Goal: Use online tool/utility

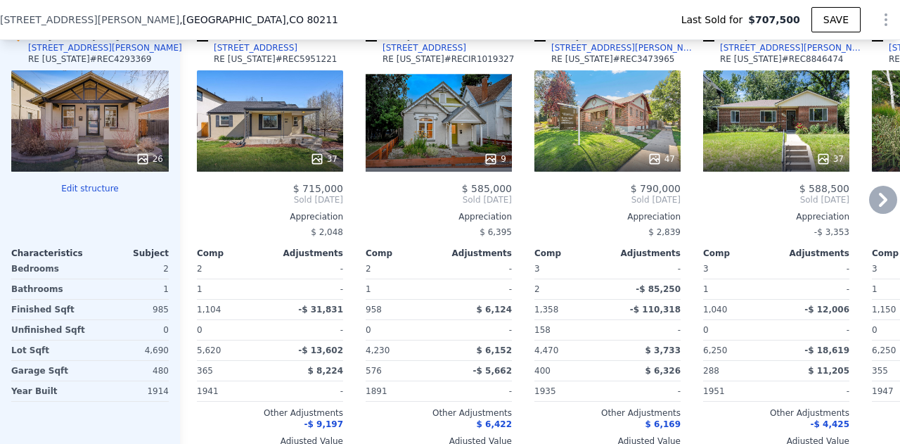
scroll to position [1611, 0]
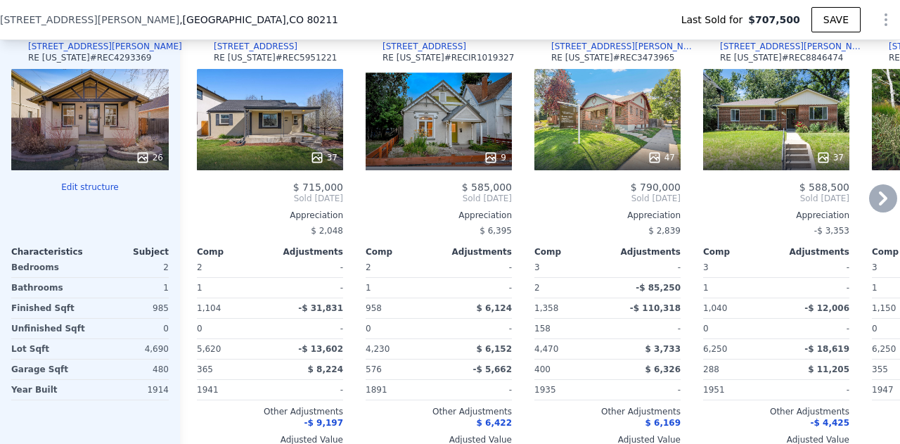
click at [870, 203] on icon at bounding box center [883, 198] width 28 height 28
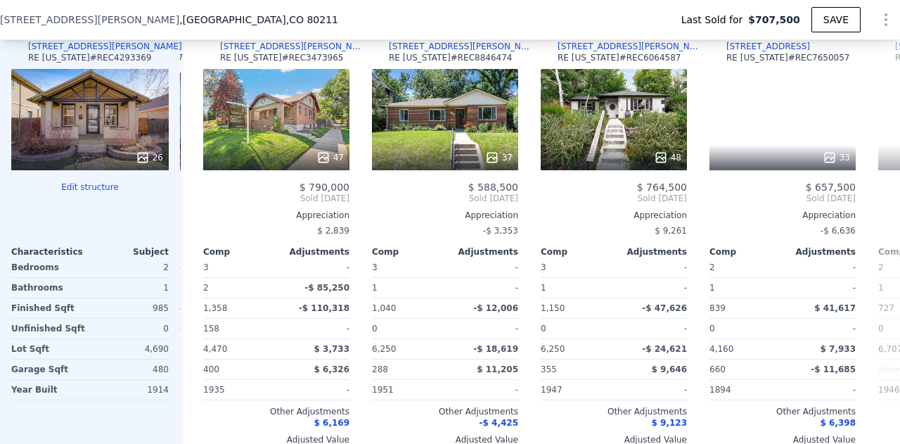
scroll to position [0, 338]
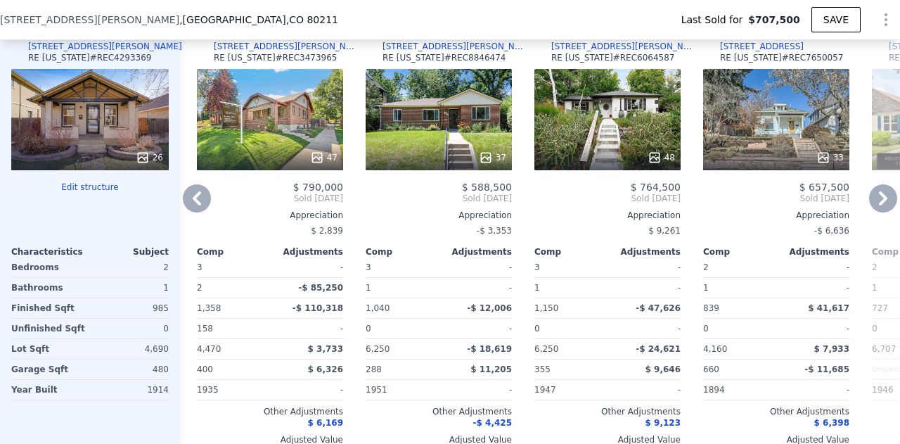
click at [870, 203] on icon at bounding box center [883, 198] width 28 height 28
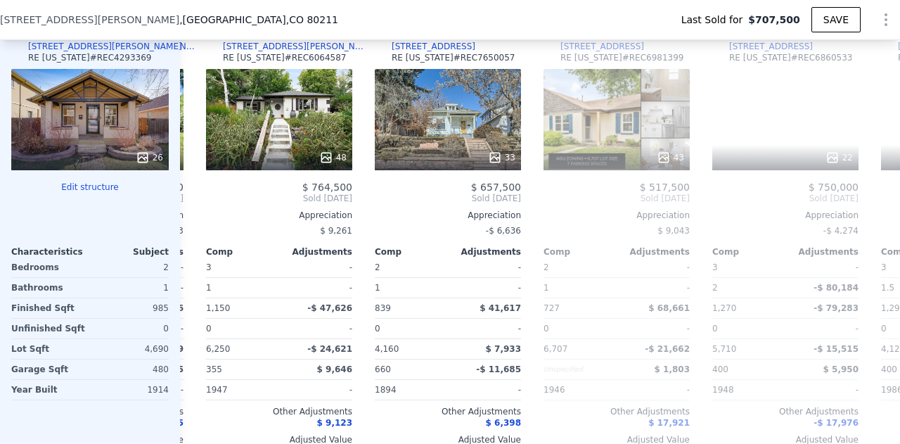
scroll to position [0, 675]
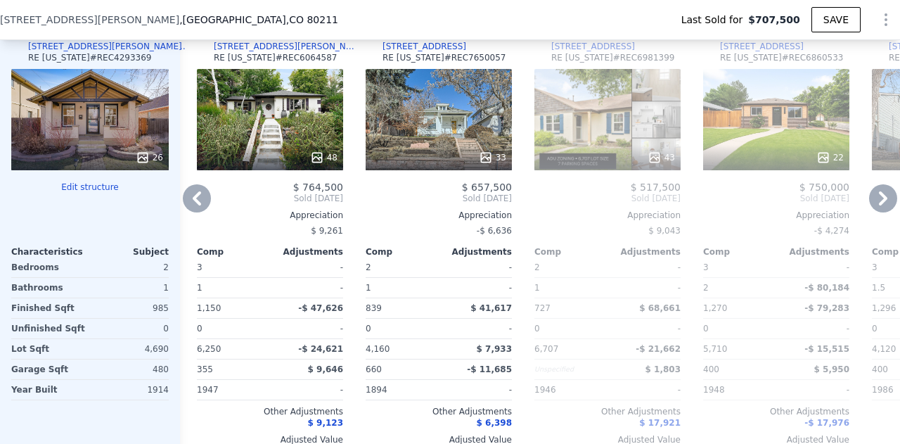
click at [192, 206] on icon at bounding box center [197, 198] width 28 height 28
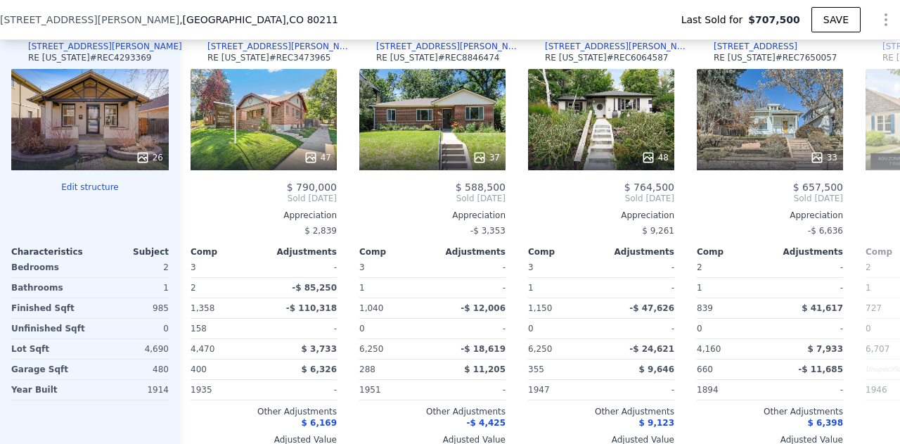
scroll to position [0, 338]
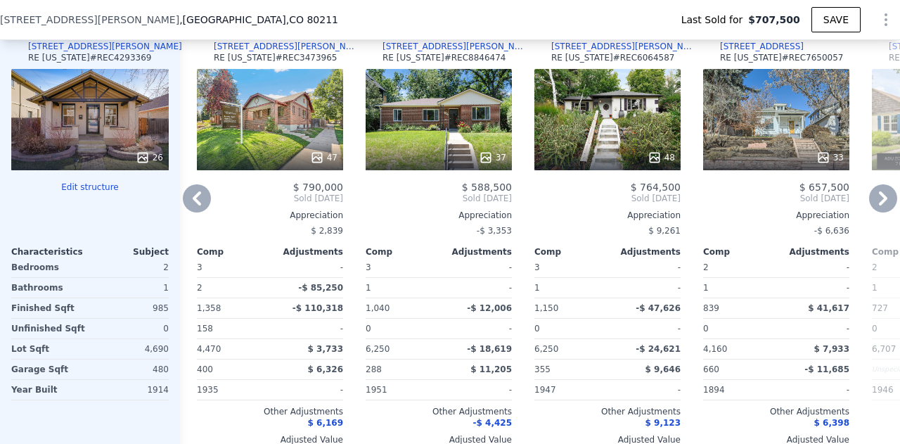
click at [192, 206] on icon at bounding box center [197, 198] width 28 height 28
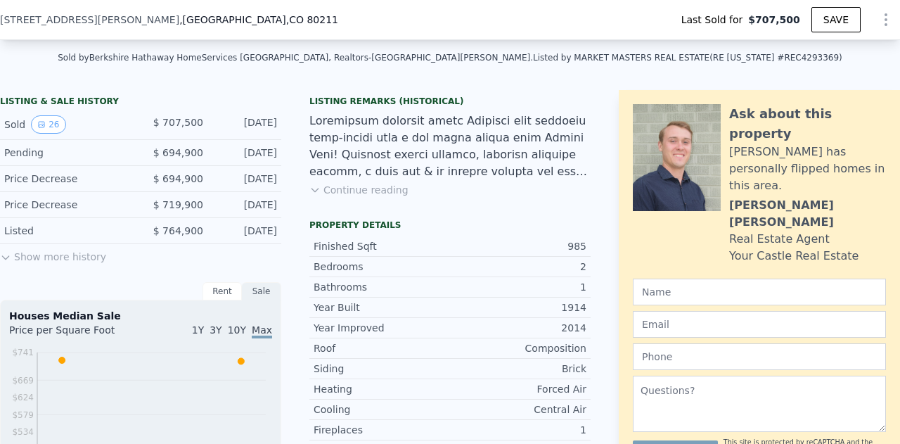
scroll to position [309, 0]
click at [366, 197] on button "Continue reading" at bounding box center [358, 190] width 99 height 14
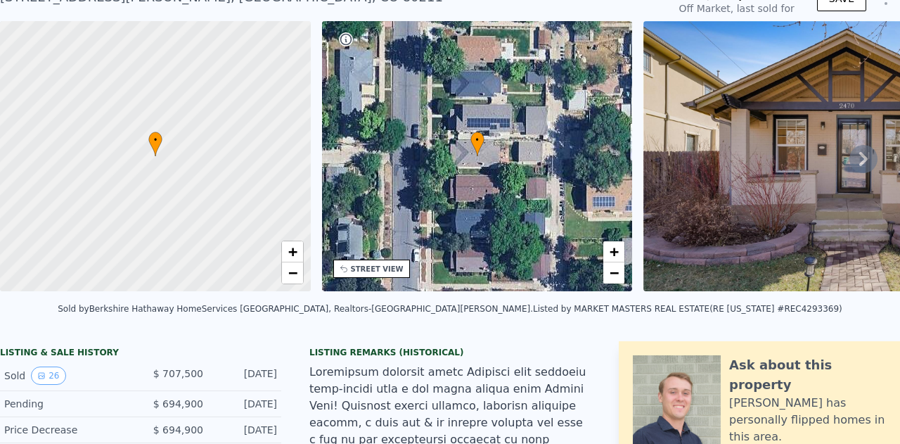
scroll to position [0, 0]
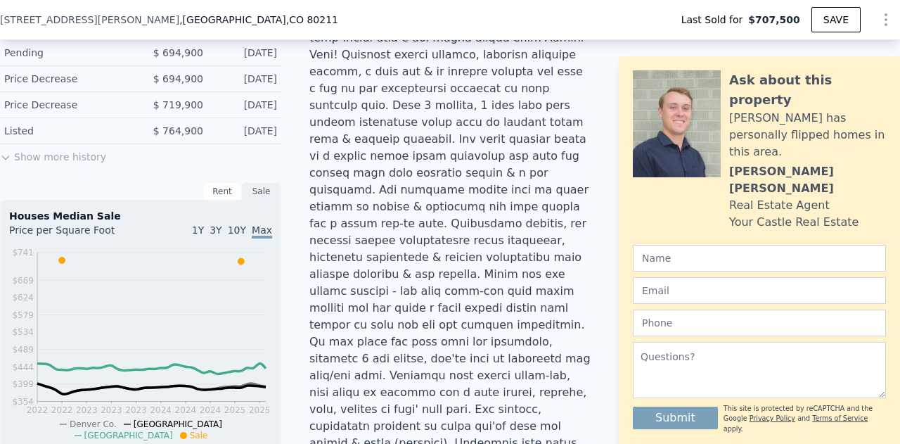
type input "$ 710,000"
type input "-$ 92,149"
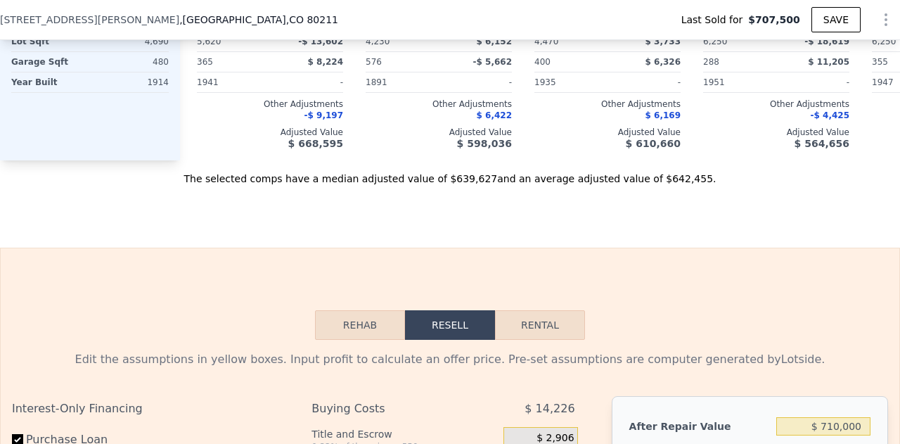
scroll to position [2595, 0]
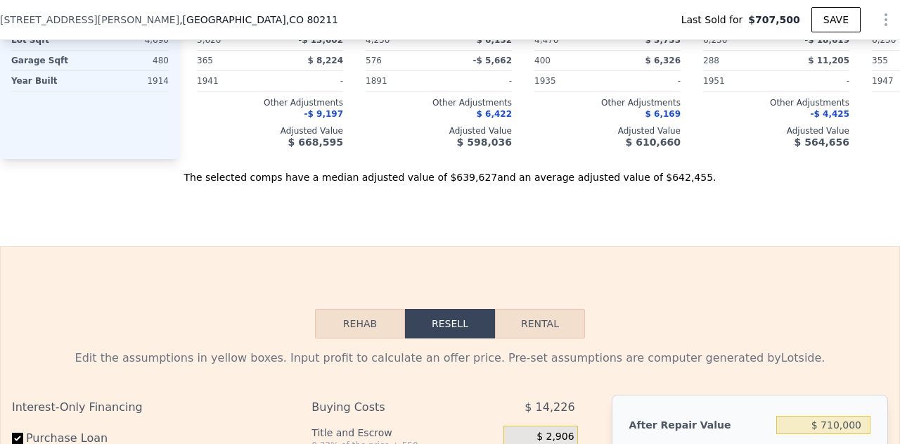
click at [354, 309] on button "Rehab" at bounding box center [360, 324] width 90 height 30
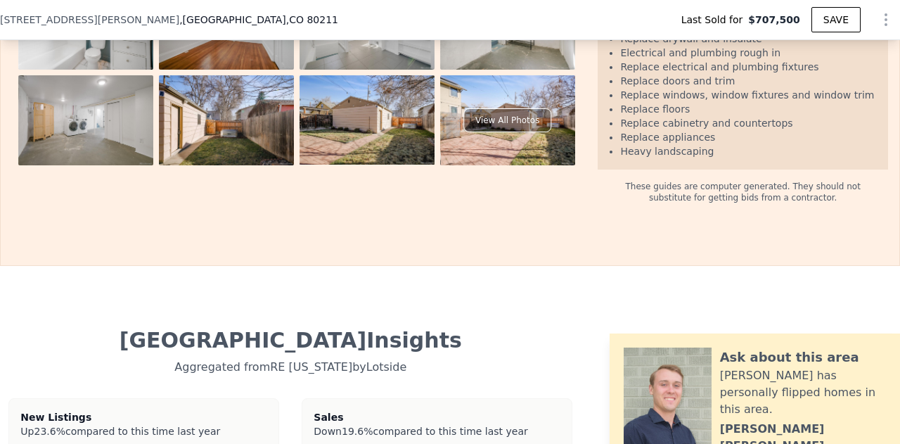
scroll to position [3292, 0]
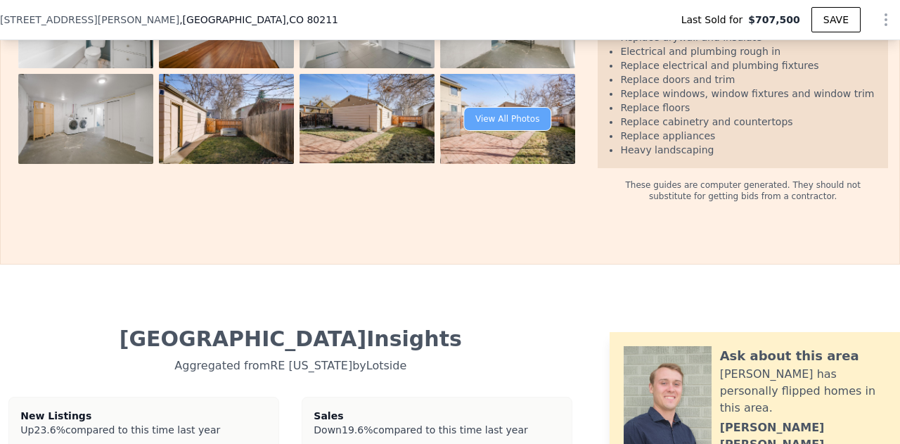
click at [463, 131] on div "View All Photos" at bounding box center [507, 119] width 88 height 24
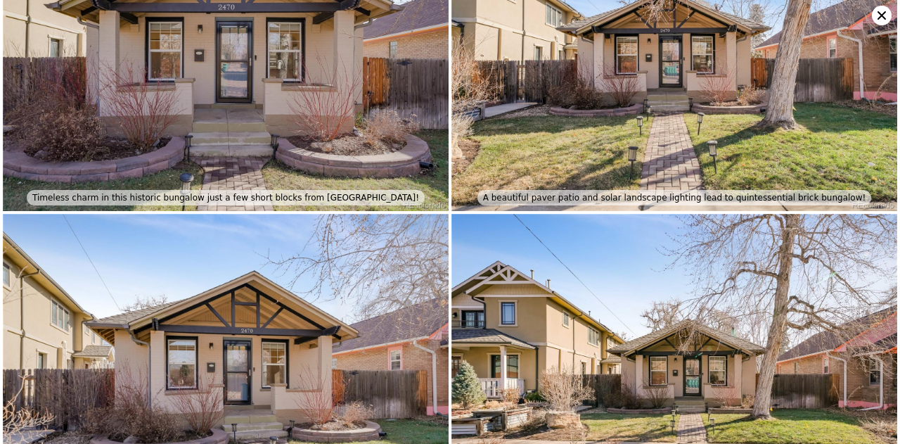
scroll to position [0, 0]
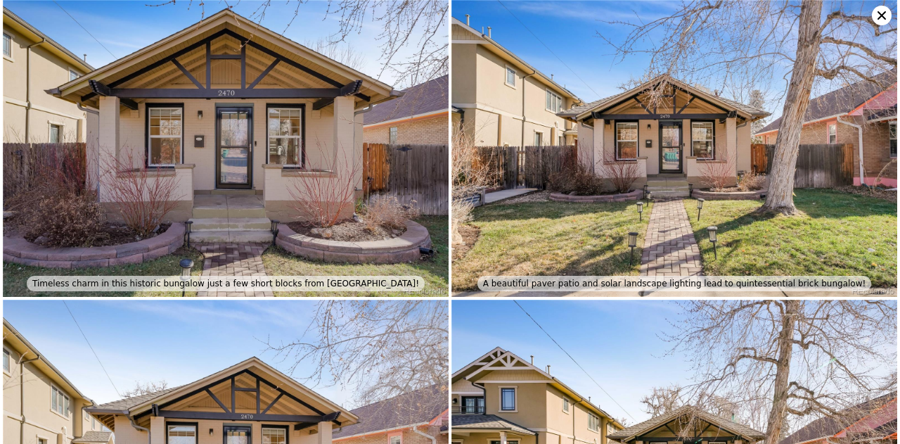
click at [880, 15] on icon at bounding box center [882, 16] width 20 height 20
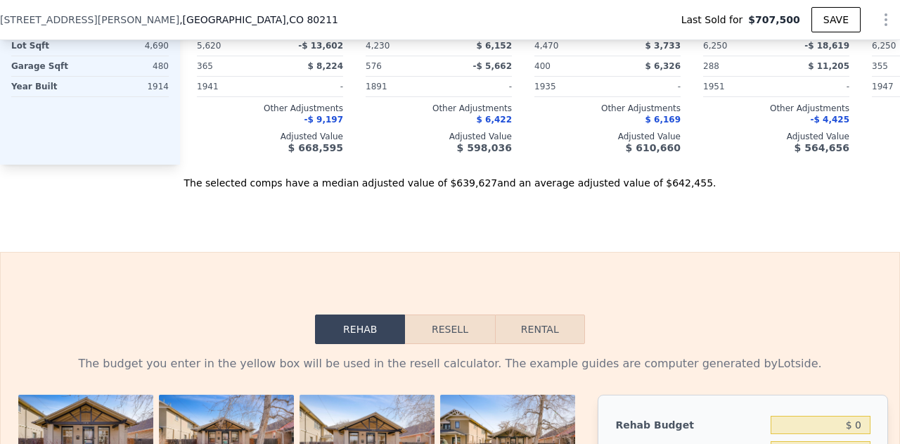
scroll to position [2589, 0]
click at [435, 314] on button "Resell" at bounding box center [449, 329] width 89 height 30
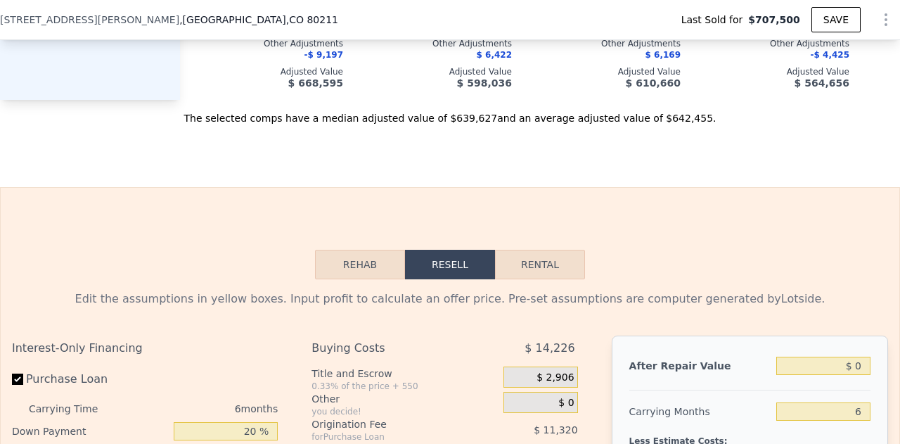
scroll to position [2652, 0]
click at [548, 251] on button "Rental" at bounding box center [540, 266] width 90 height 30
select select "30"
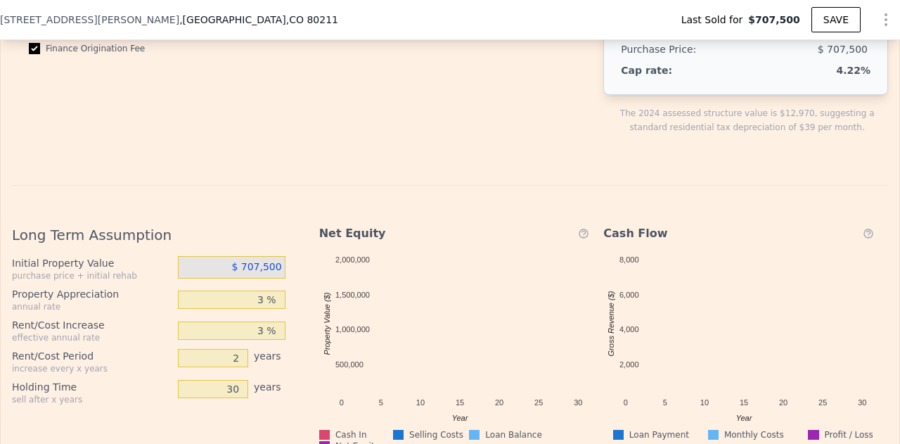
scroll to position [3212, 0]
click at [231, 378] on input "30" at bounding box center [213, 387] width 70 height 18
type input "10"
click at [228, 317] on div "Long Term Assumption Initial Property Value purchase price + initial rehab $ 70…" at bounding box center [154, 444] width 285 height 464
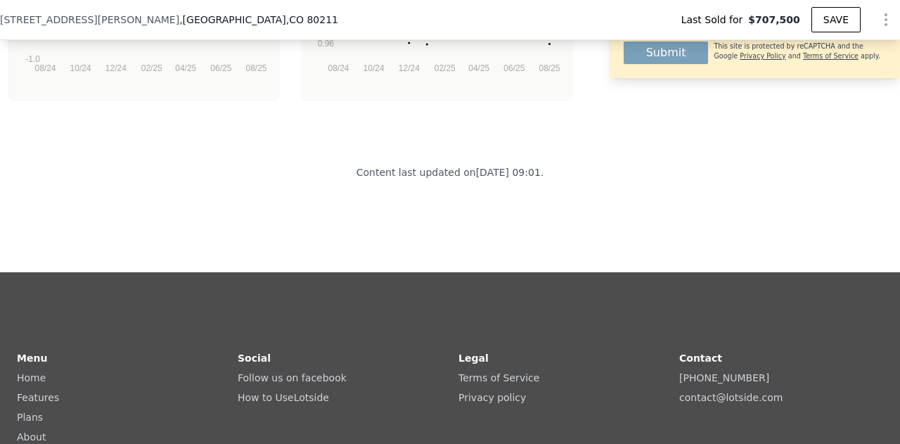
scroll to position [4303, 0]
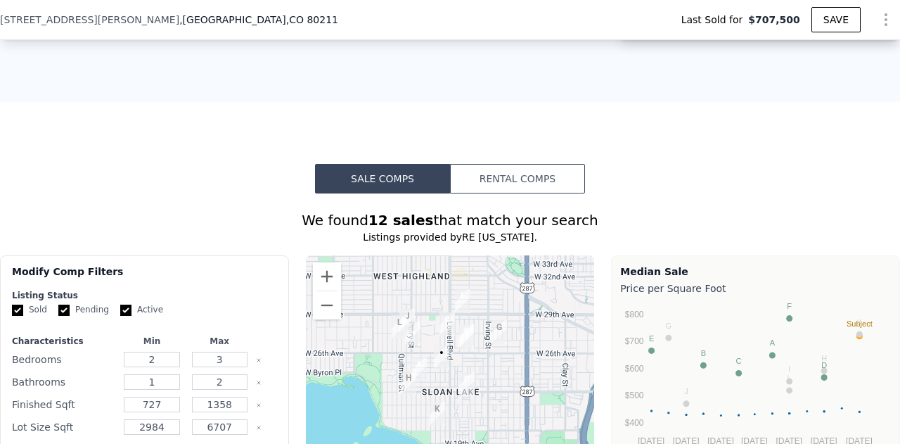
scroll to position [1780, 0]
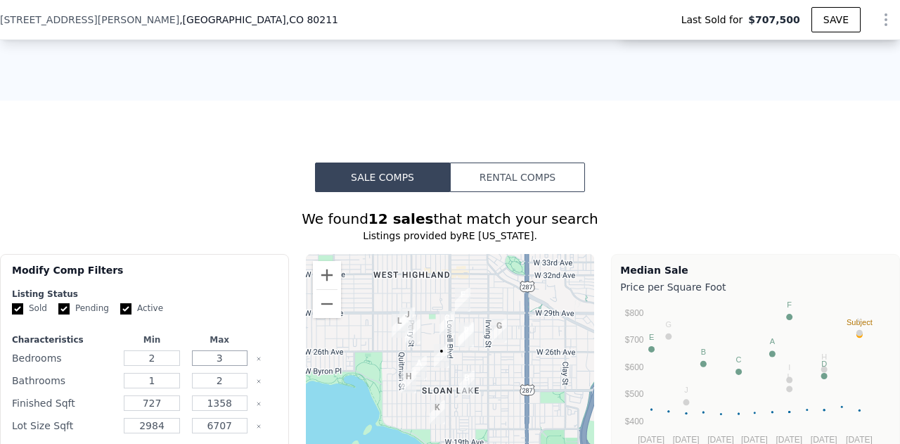
click at [236, 350] on input "3" at bounding box center [220, 357] width 56 height 15
type input "2"
type input "3"
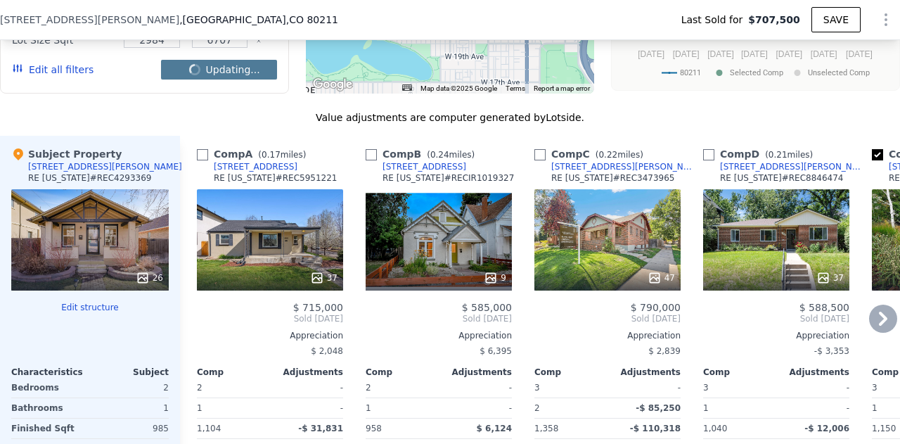
checkbox input "false"
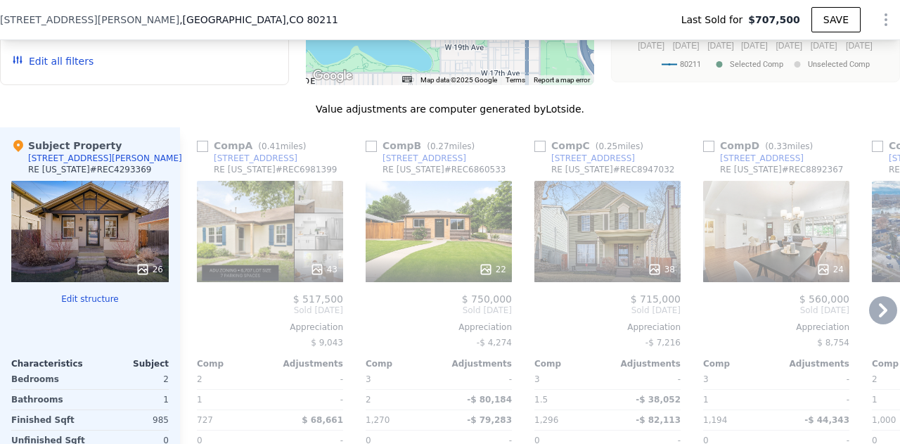
scroll to position [2170, 0]
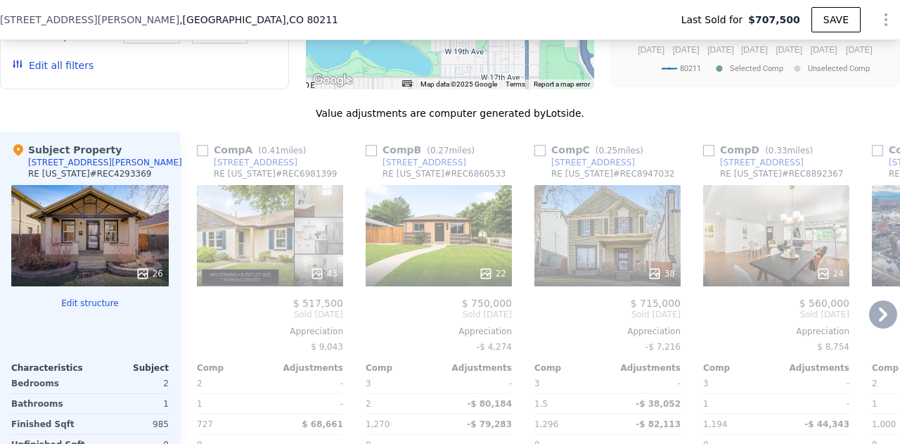
click at [879, 307] on icon at bounding box center [883, 314] width 8 height 14
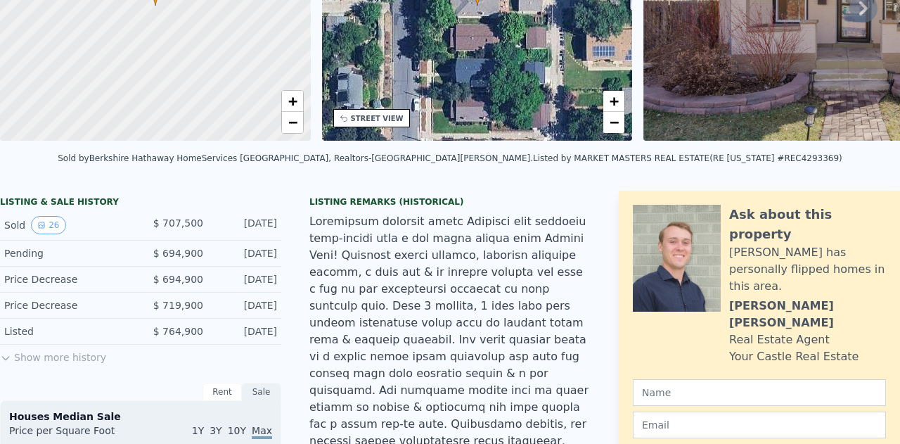
scroll to position [0, 0]
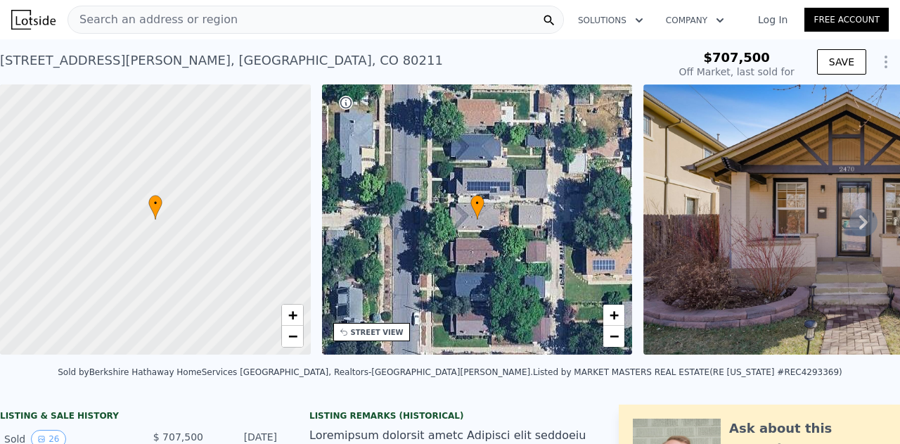
type input "30"
checkbox input "true"
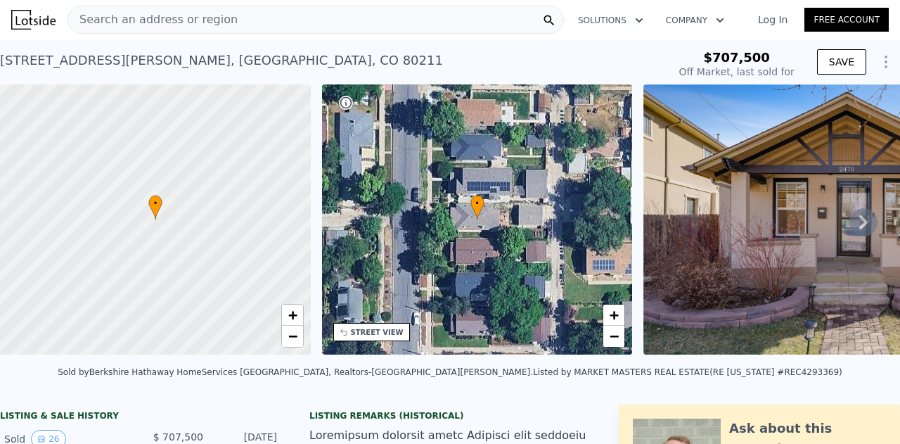
checkbox input "true"
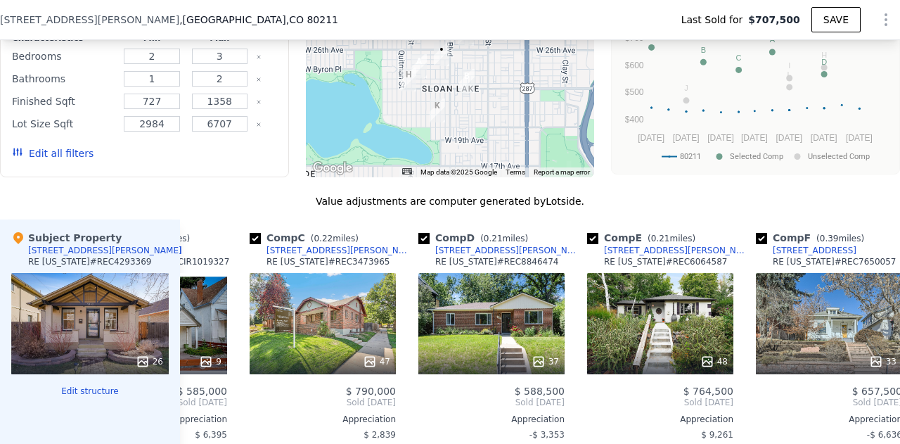
scroll to position [0, 283]
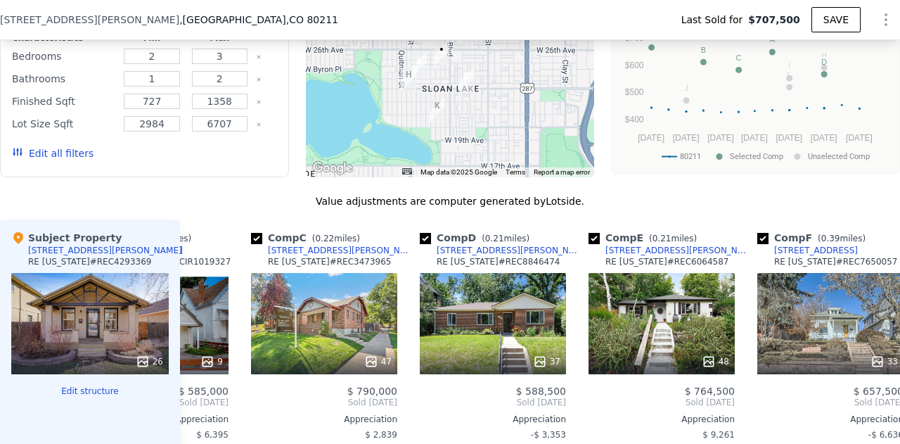
click at [145, 354] on icon at bounding box center [143, 361] width 14 height 14
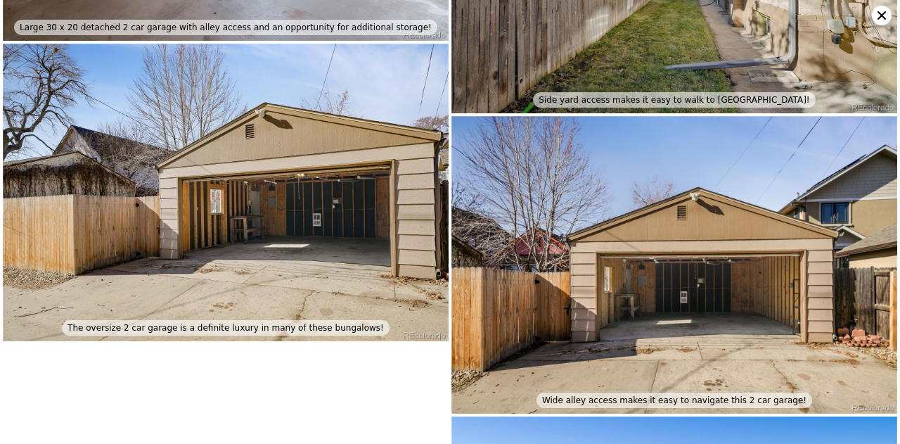
scroll to position [3807, 0]
